Goal: Task Accomplishment & Management: Use online tool/utility

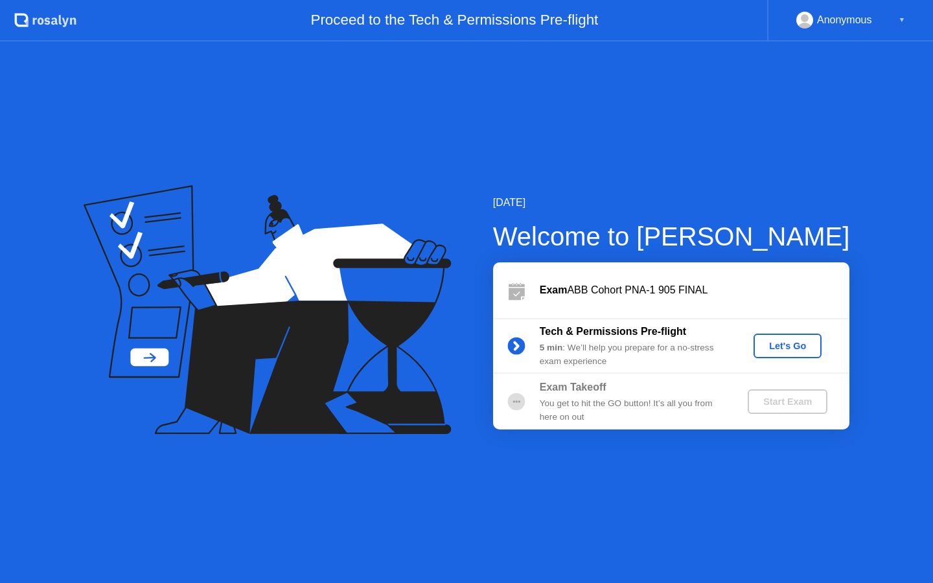
click at [785, 348] on div "Let's Go" at bounding box center [788, 346] width 58 height 10
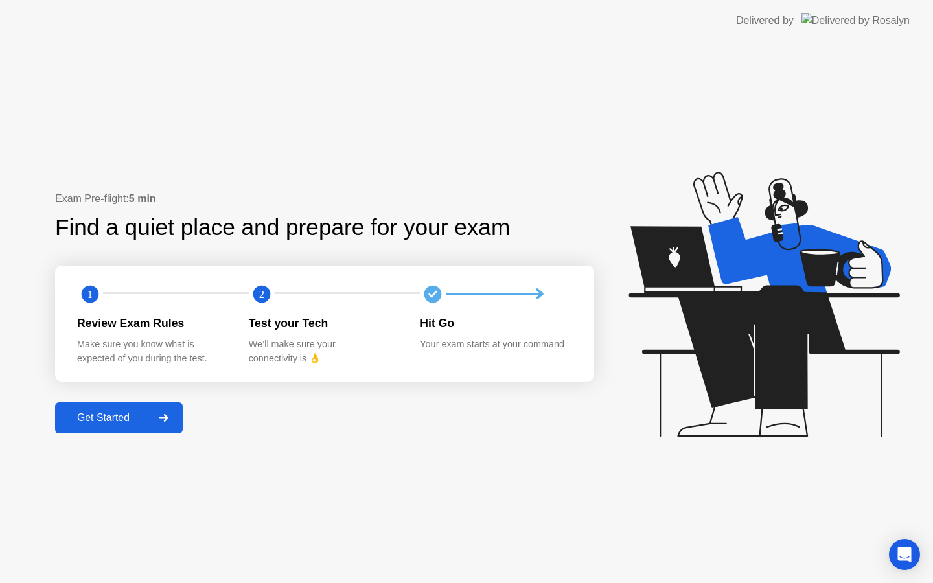
click at [167, 415] on icon at bounding box center [163, 418] width 9 height 8
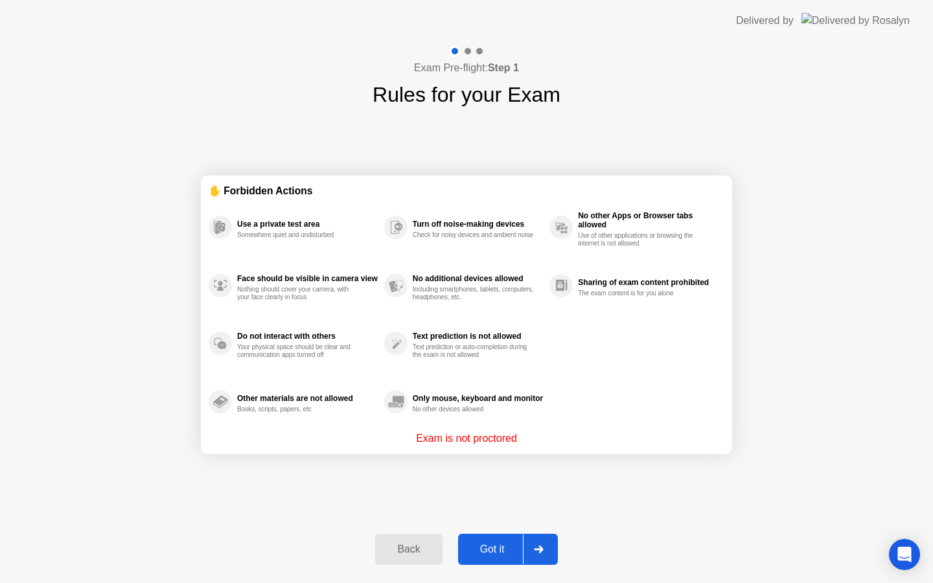
click at [536, 546] on icon at bounding box center [539, 550] width 10 height 8
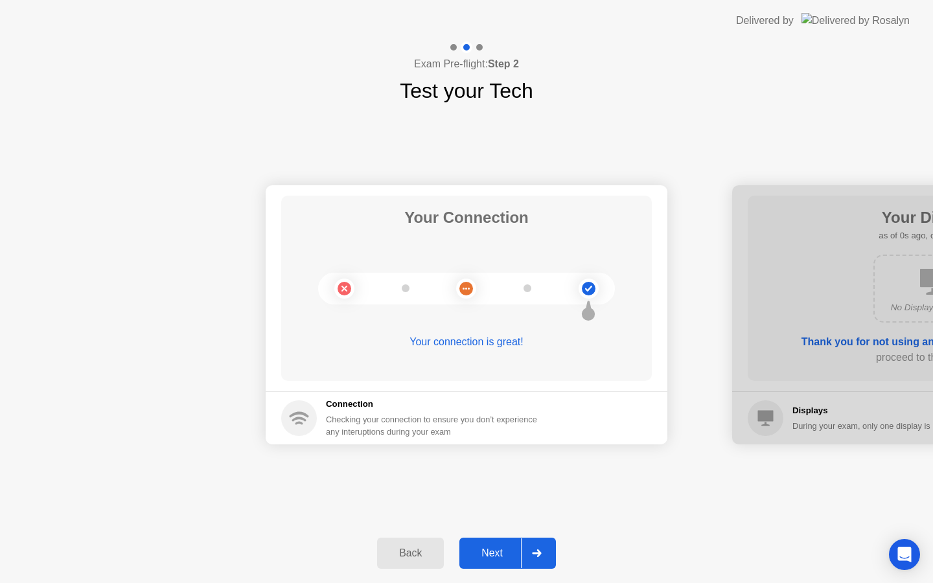
click at [535, 559] on div at bounding box center [536, 553] width 31 height 30
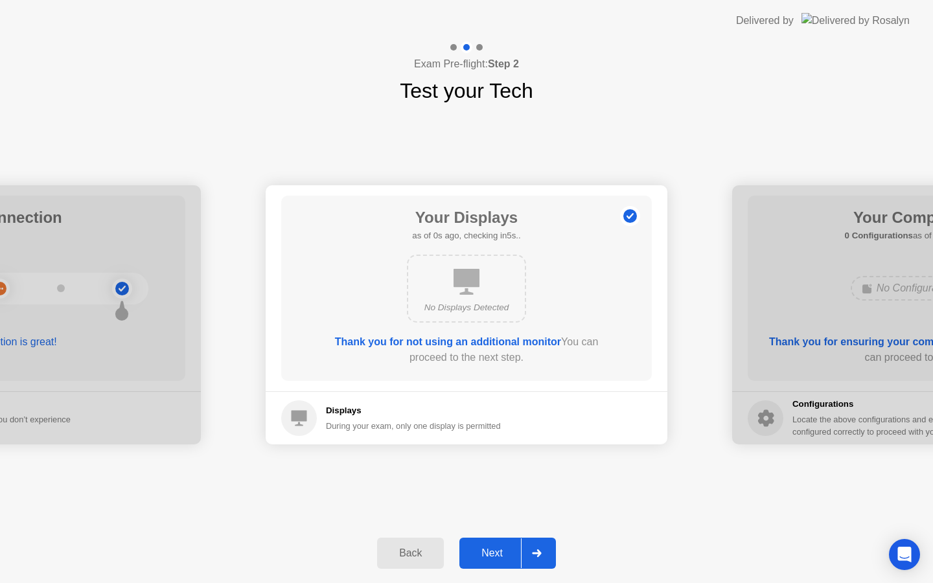
click at [539, 557] on div at bounding box center [536, 553] width 31 height 30
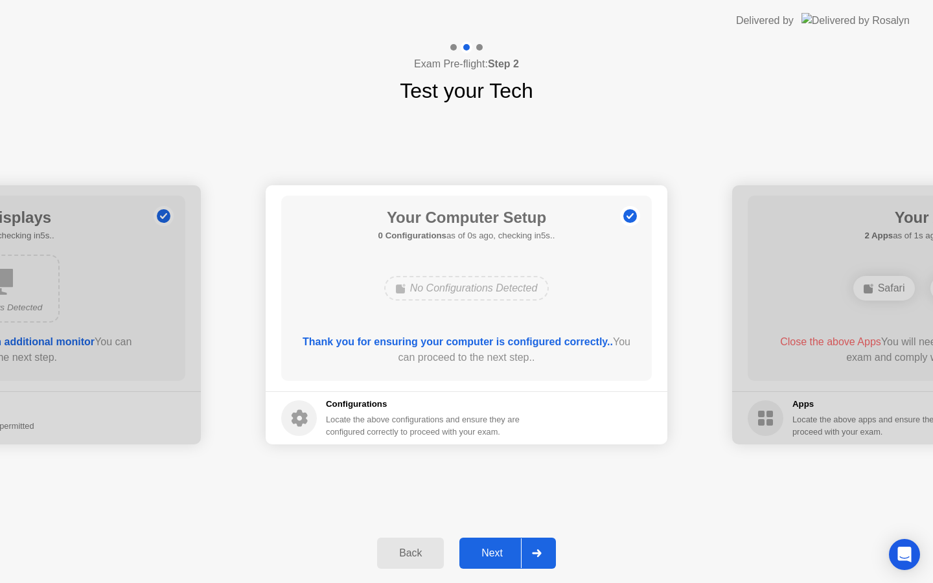
click at [539, 557] on div at bounding box center [536, 553] width 31 height 30
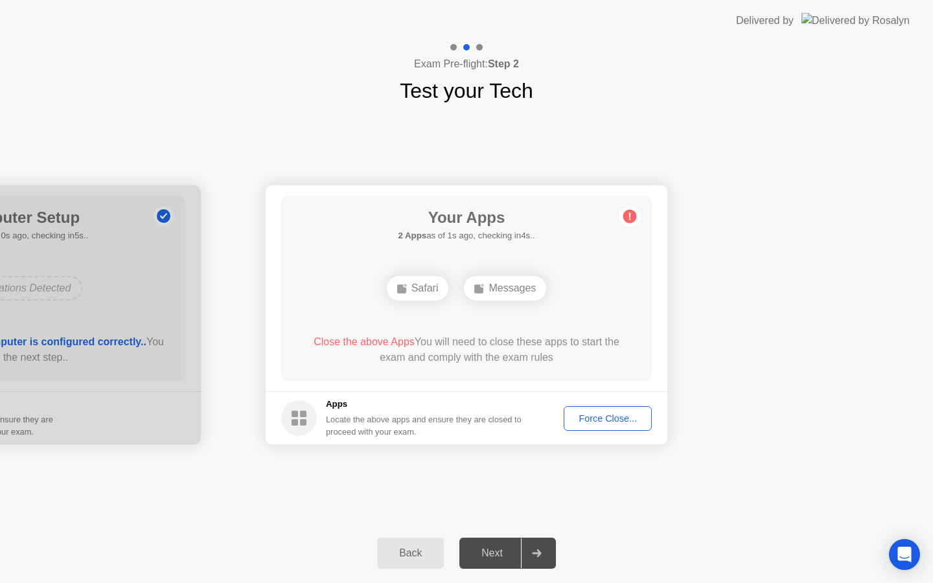
click at [610, 417] on div "Force Close..." at bounding box center [607, 418] width 79 height 10
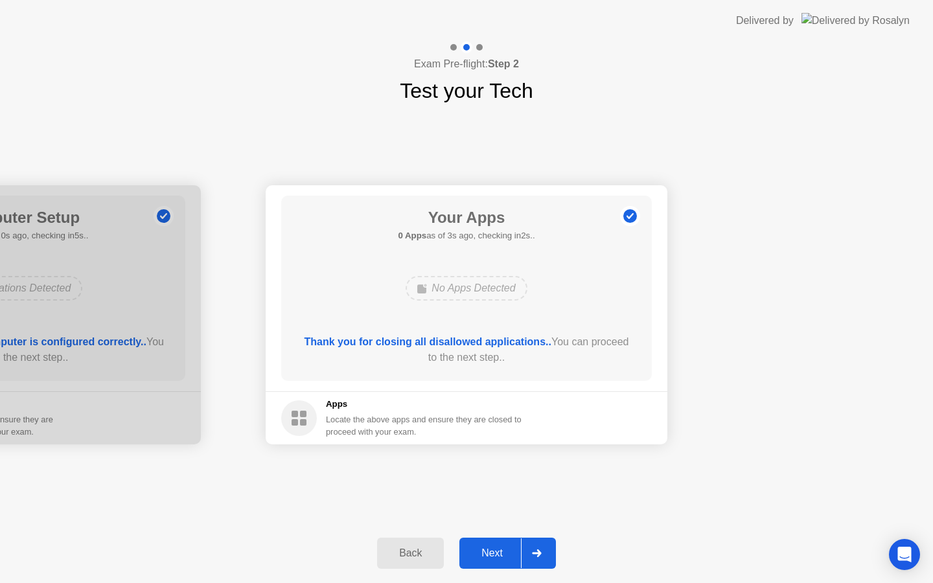
click at [512, 548] on div "Next" at bounding box center [492, 553] width 58 height 12
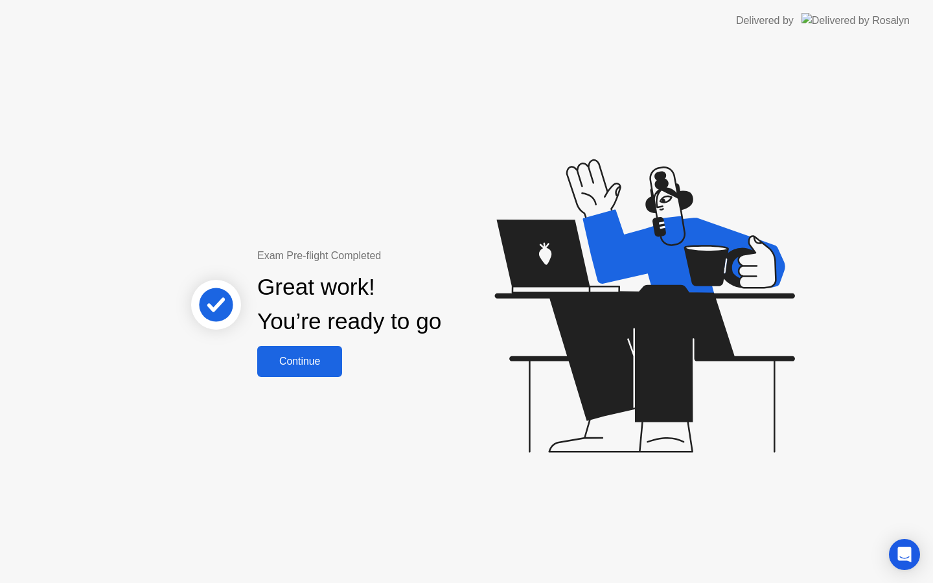
click at [298, 351] on button "Continue" at bounding box center [299, 361] width 85 height 31
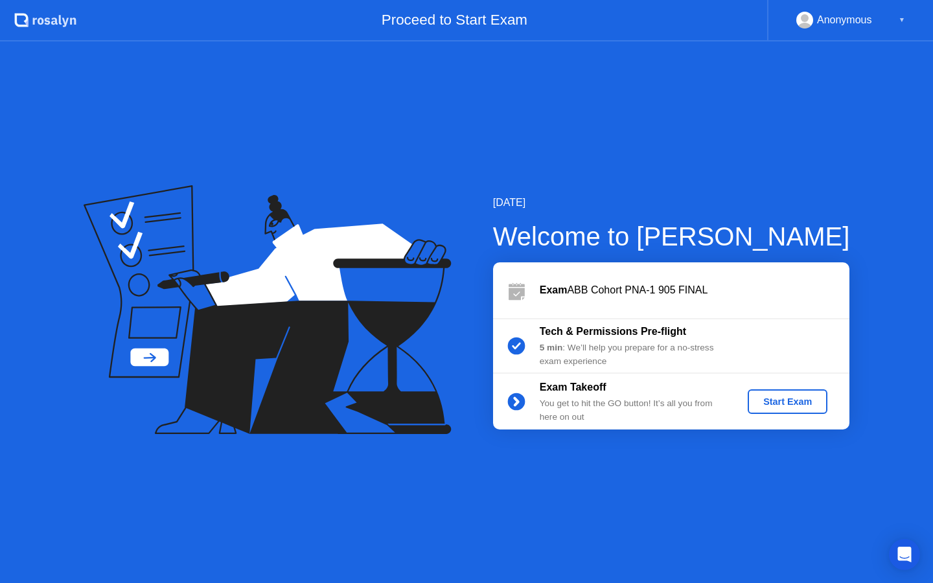
click at [763, 405] on div "Start Exam" at bounding box center [787, 402] width 69 height 10
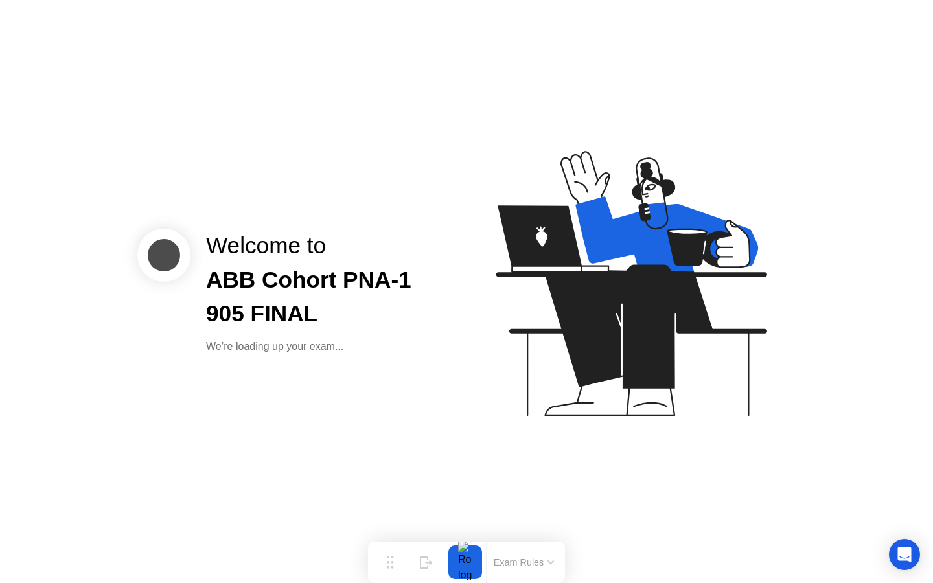
click at [567, 479] on div "Welcome to ABB Cohort PNA-1 905 FINAL We’re loading up your exam..." at bounding box center [466, 291] width 933 height 583
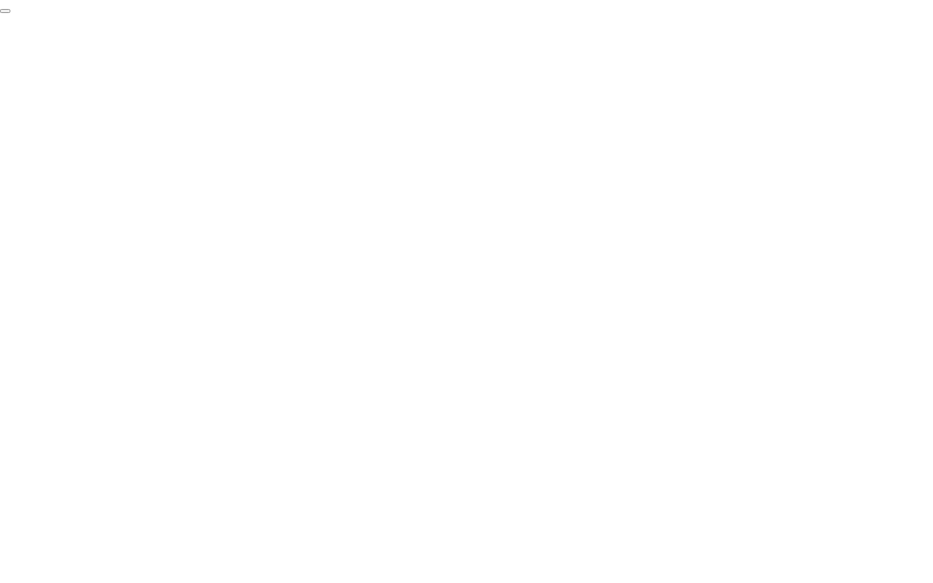
click div "End Proctoring Session"
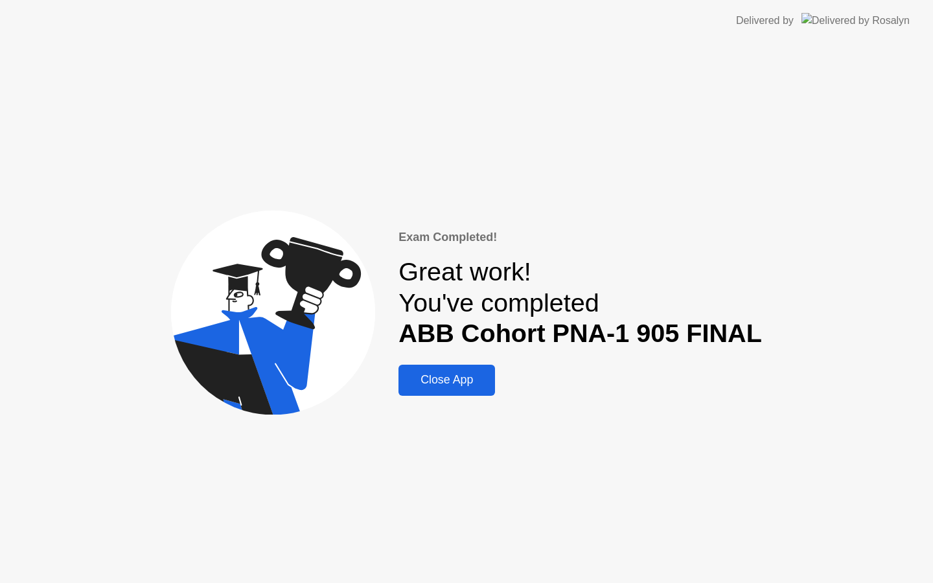
click at [477, 377] on div "Close App" at bounding box center [446, 380] width 89 height 14
